Goal: Task Accomplishment & Management: Manage account settings

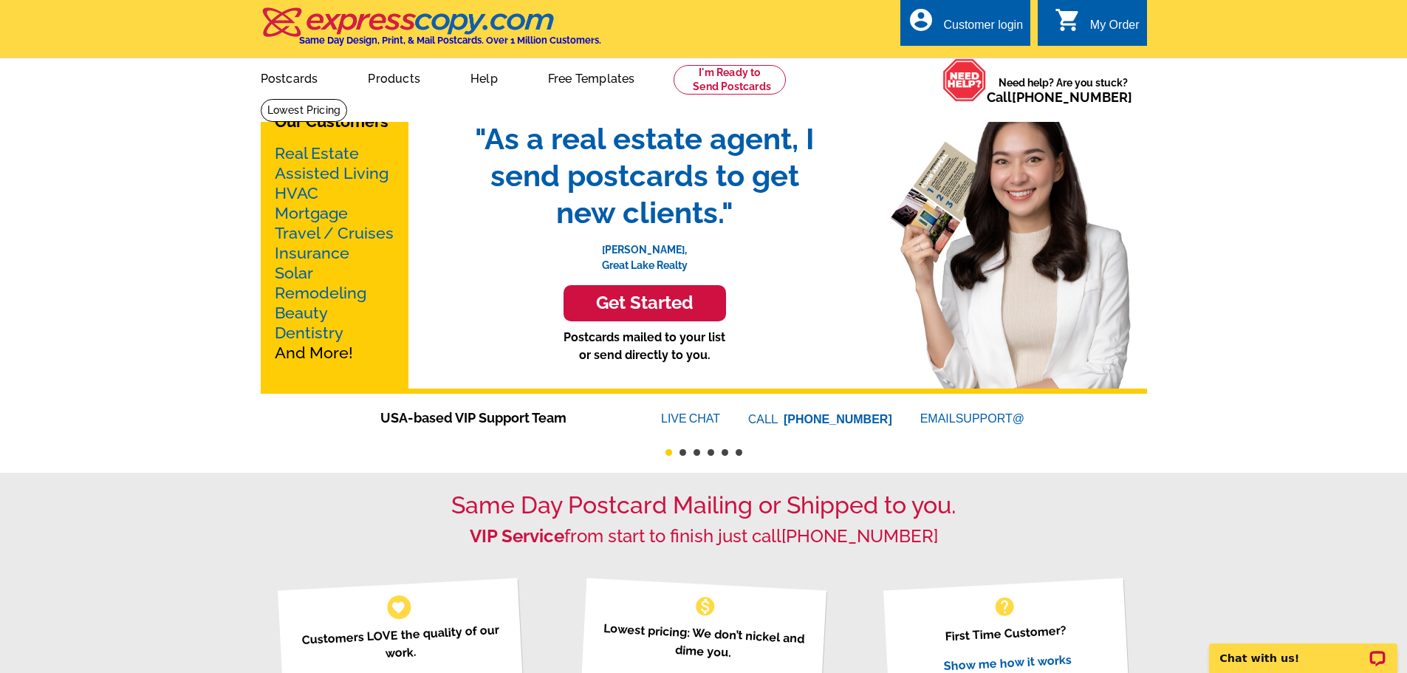
click at [994, 19] on div "Customer login" at bounding box center [983, 28] width 80 height 21
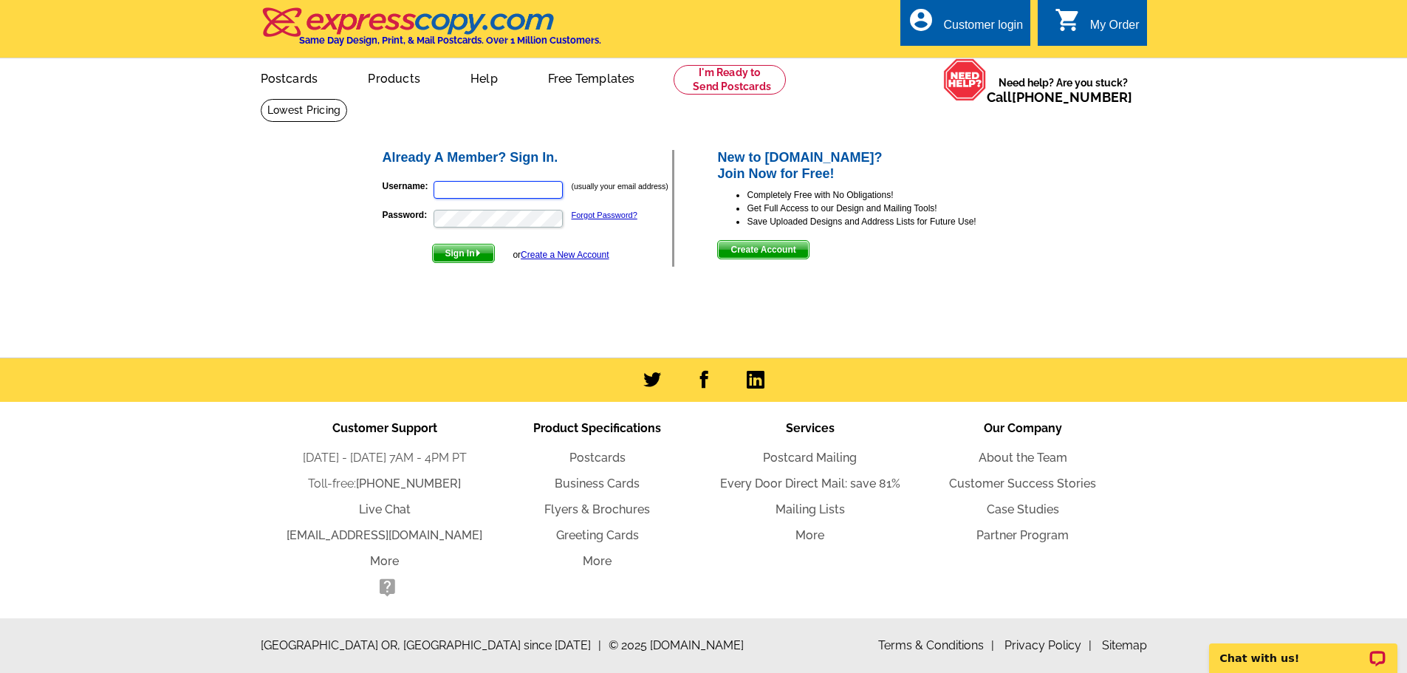
type input "jaynewillis@remax.net"
click at [464, 254] on span "Sign In" at bounding box center [463, 254] width 61 height 18
